Goal: Entertainment & Leisure: Consume media (video, audio)

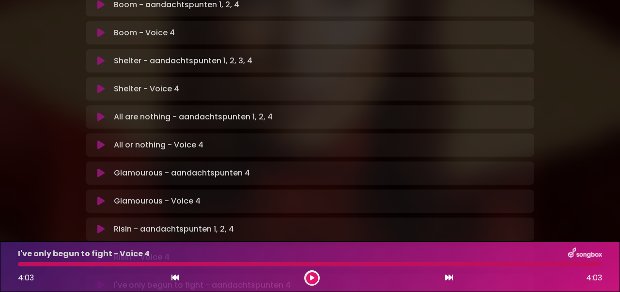
scroll to position [446, 0]
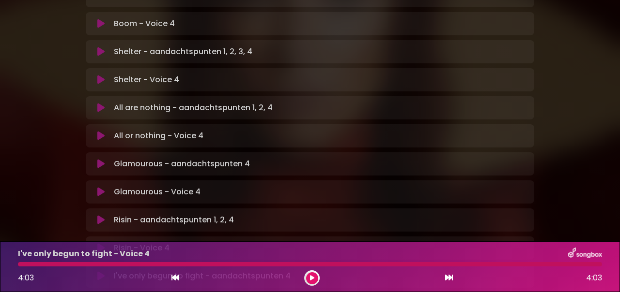
click at [193, 158] on p "Glamourous - aandachtspunten 4 Loading Track..." at bounding box center [182, 164] width 136 height 12
click at [94, 158] on div "Glamourous - aandachtspunten 4 Loading Track..." at bounding box center [310, 164] width 437 height 12
click at [101, 159] on icon at bounding box center [100, 164] width 7 height 10
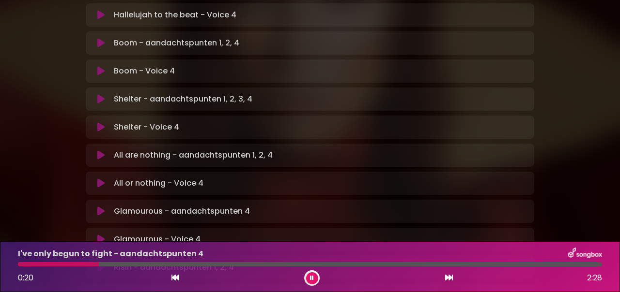
scroll to position [391, 0]
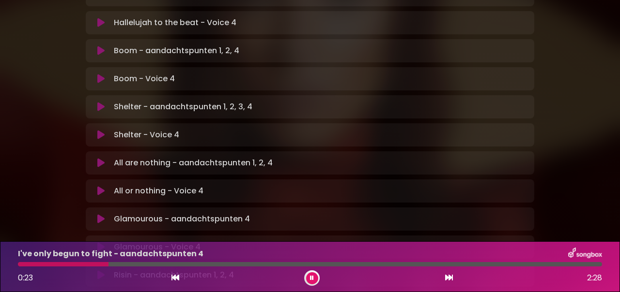
click at [141, 157] on p "All are nothing - aandachtspunten 1, 2, 4 Loading Track..." at bounding box center [193, 163] width 159 height 12
click at [107, 158] on button at bounding box center [101, 163] width 18 height 10
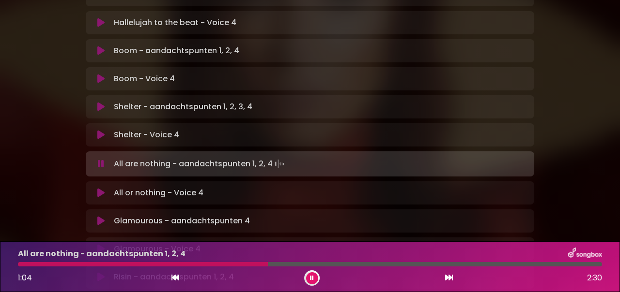
click at [195, 101] on p "Shelter - aandachtspunten 1, 2, 3, 4 Loading Track..." at bounding box center [183, 107] width 138 height 12
click at [122, 101] on p "Shelter - aandachtspunten 1, 2, 3, 4 Loading Track..." at bounding box center [183, 107] width 138 height 12
click at [106, 102] on button at bounding box center [101, 107] width 18 height 10
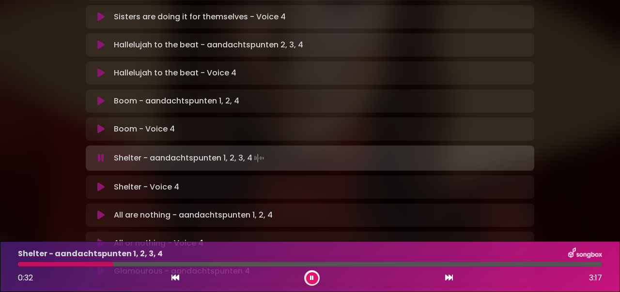
scroll to position [339, 0]
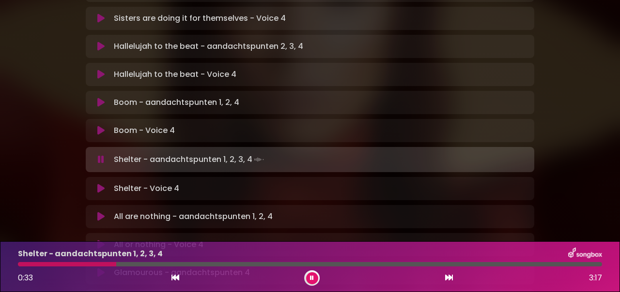
click at [208, 91] on div "Boom - aandachtspunten 1, 2, 4 Loading Track... Your Feedback" at bounding box center [310, 102] width 448 height 23
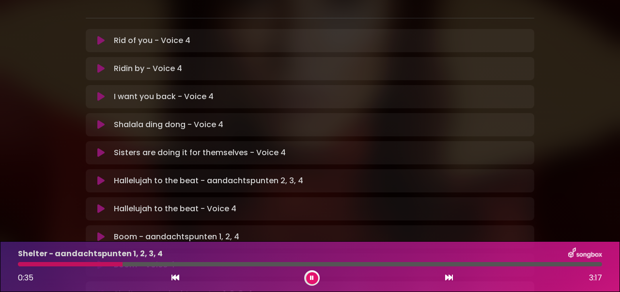
scroll to position [199, 0]
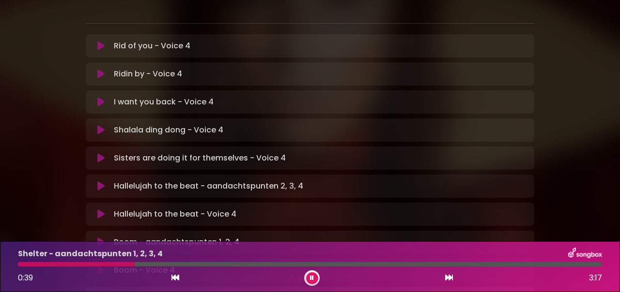
click at [203, 153] on p "Sisters are doing it for themselves - Voice 4 Loading Track..." at bounding box center [200, 159] width 172 height 12
click at [200, 181] on p "Hallelujah to the beat - aandachtspunten 2, 3, 4 Loading Track..." at bounding box center [208, 187] width 189 height 12
click at [111, 181] on div "Hallelujah to the beat - aandachtspunten 2, 3, 4 Loading Track..." at bounding box center [319, 187] width 418 height 12
click at [99, 182] on icon at bounding box center [100, 187] width 7 height 10
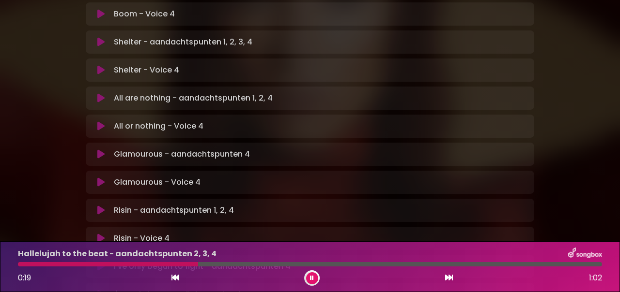
scroll to position [530, 0]
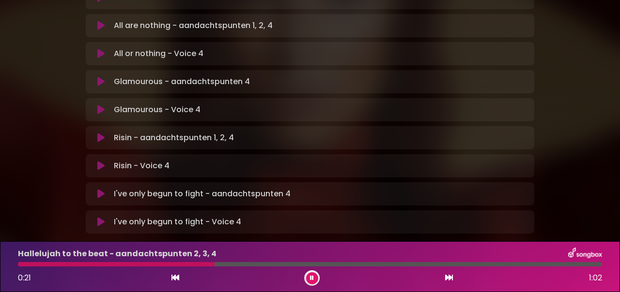
click at [155, 183] on div "I've only begun to fight - aandachtspunten 4 Loading Track... Name" at bounding box center [310, 194] width 448 height 23
click at [114, 188] on p "I've only begun to fight - aandachtspunten 4 Loading Track..." at bounding box center [202, 194] width 177 height 12
click at [95, 189] on button at bounding box center [101, 194] width 18 height 10
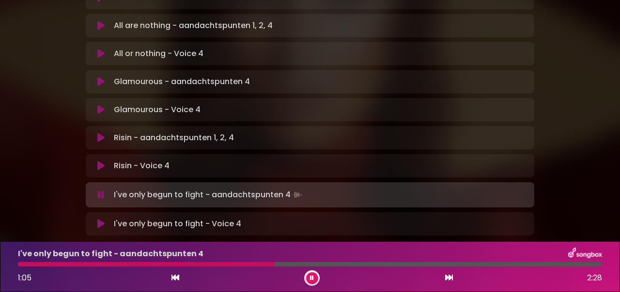
click at [142, 132] on p "Risin - aandachtspunten 1, 2, 4 Loading Track..." at bounding box center [174, 138] width 120 height 12
click at [311, 276] on icon at bounding box center [312, 278] width 4 height 6
